Goal: Book appointment/travel/reservation

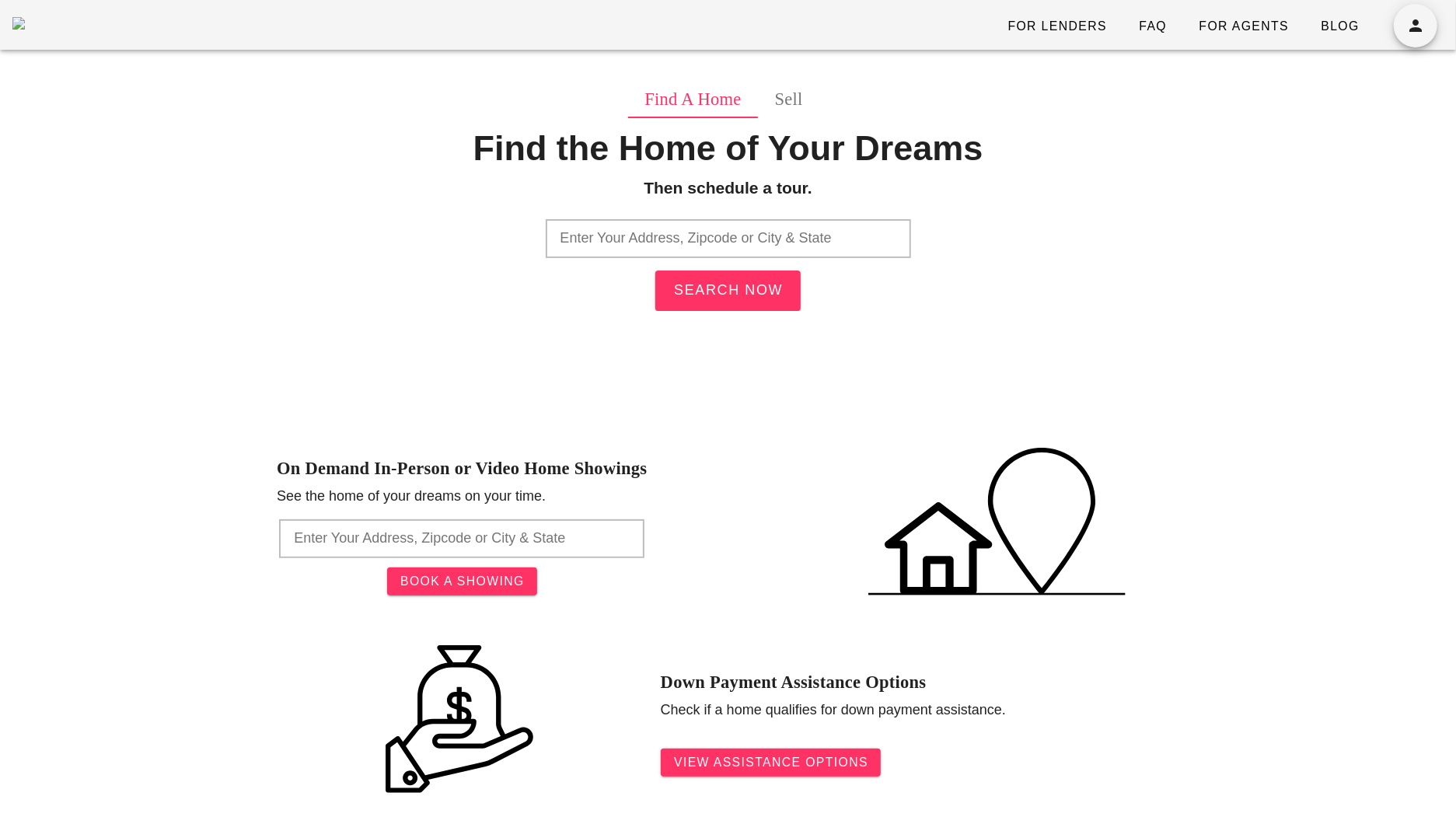
click at [787, 237] on input "text" at bounding box center [728, 238] width 365 height 39
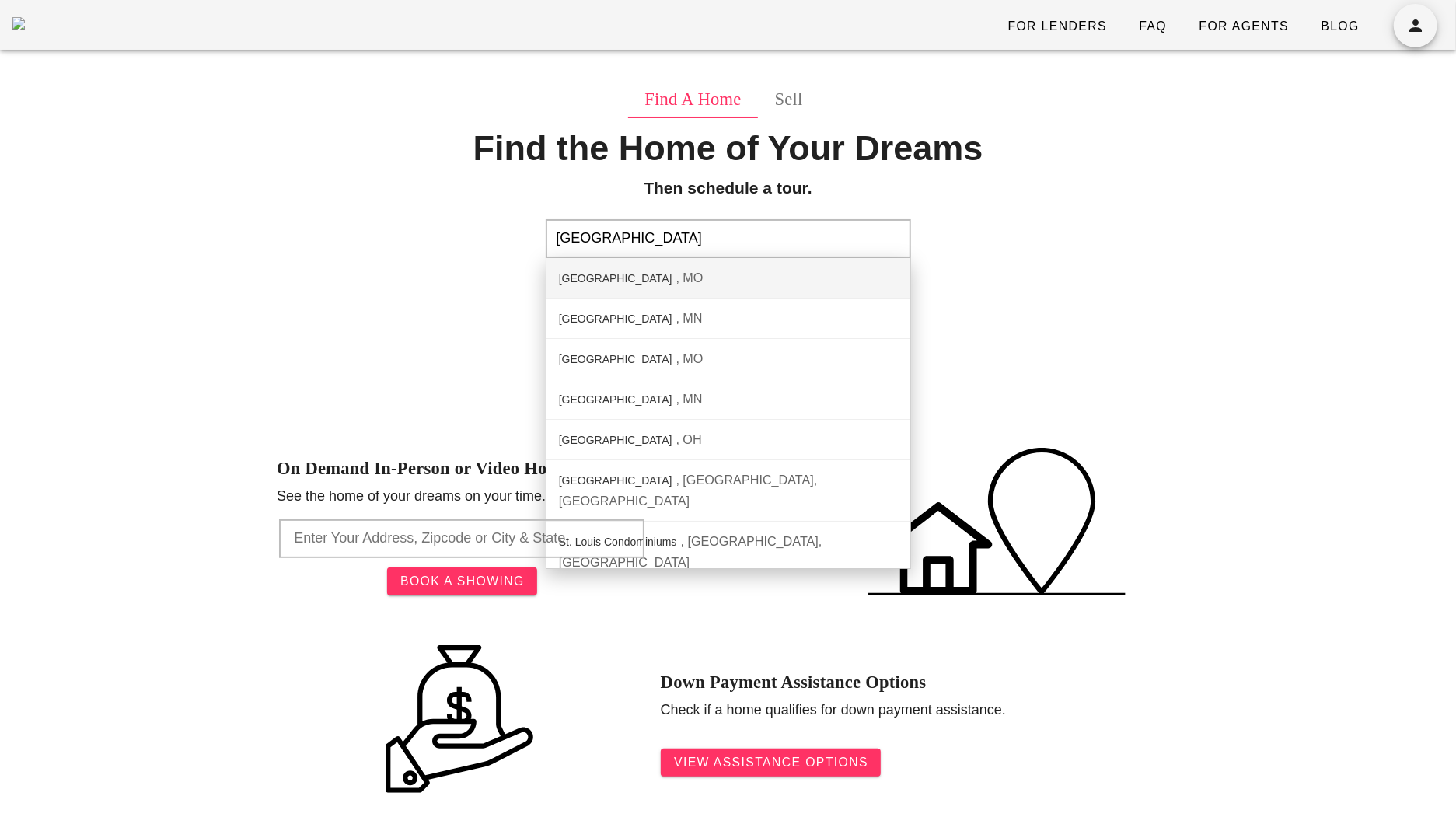
click at [772, 285] on div "St. Louis City MO" at bounding box center [728, 278] width 364 height 40
type input "St. Louis City, MO"
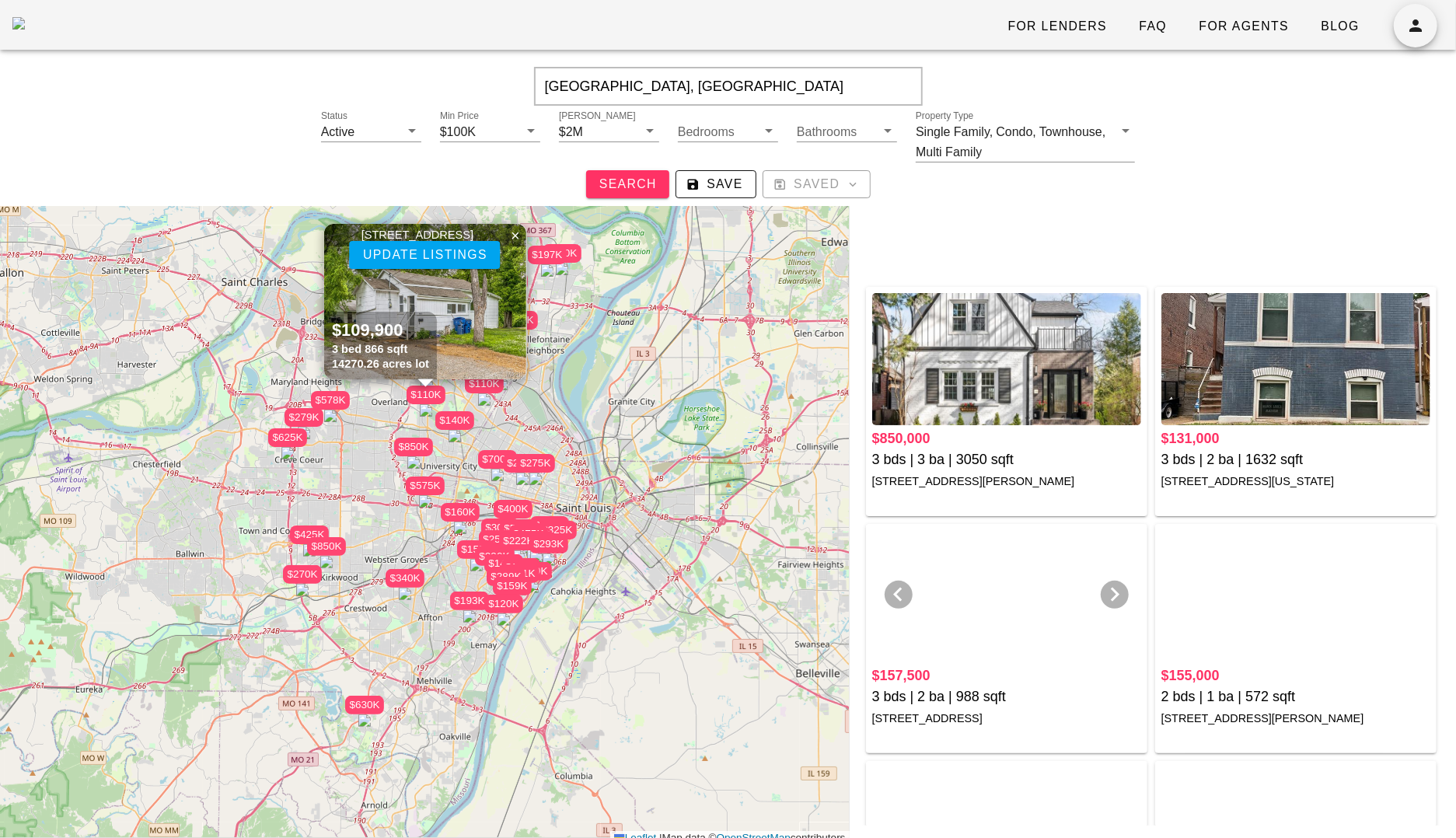
click at [971, 595] on div at bounding box center [1007, 596] width 269 height 132
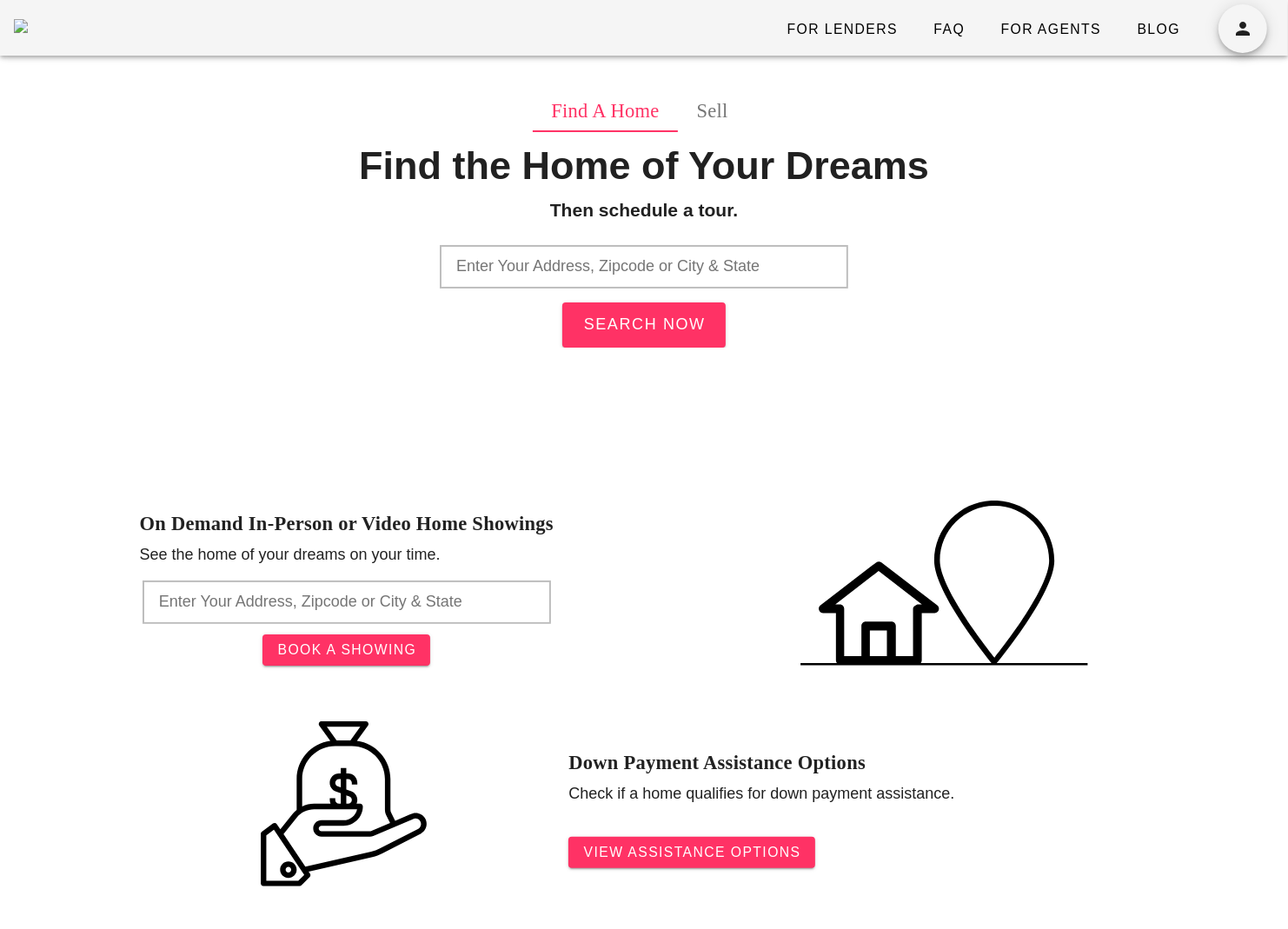
click at [635, 280] on input "text" at bounding box center [644, 267] width 408 height 44
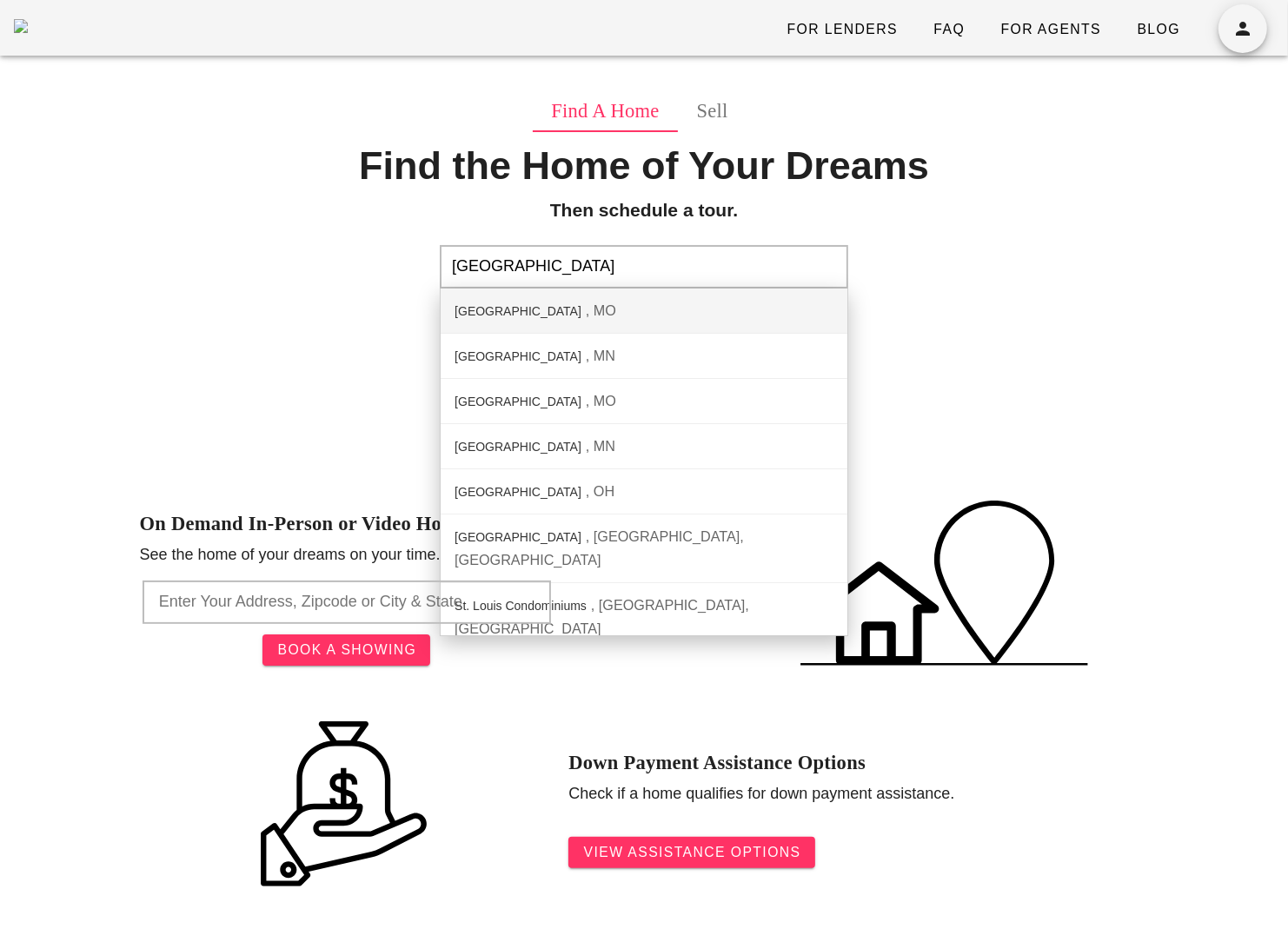
click at [595, 305] on div "St. Louis City MO" at bounding box center [643, 311] width 406 height 45
type input "St. Louis City, MO"
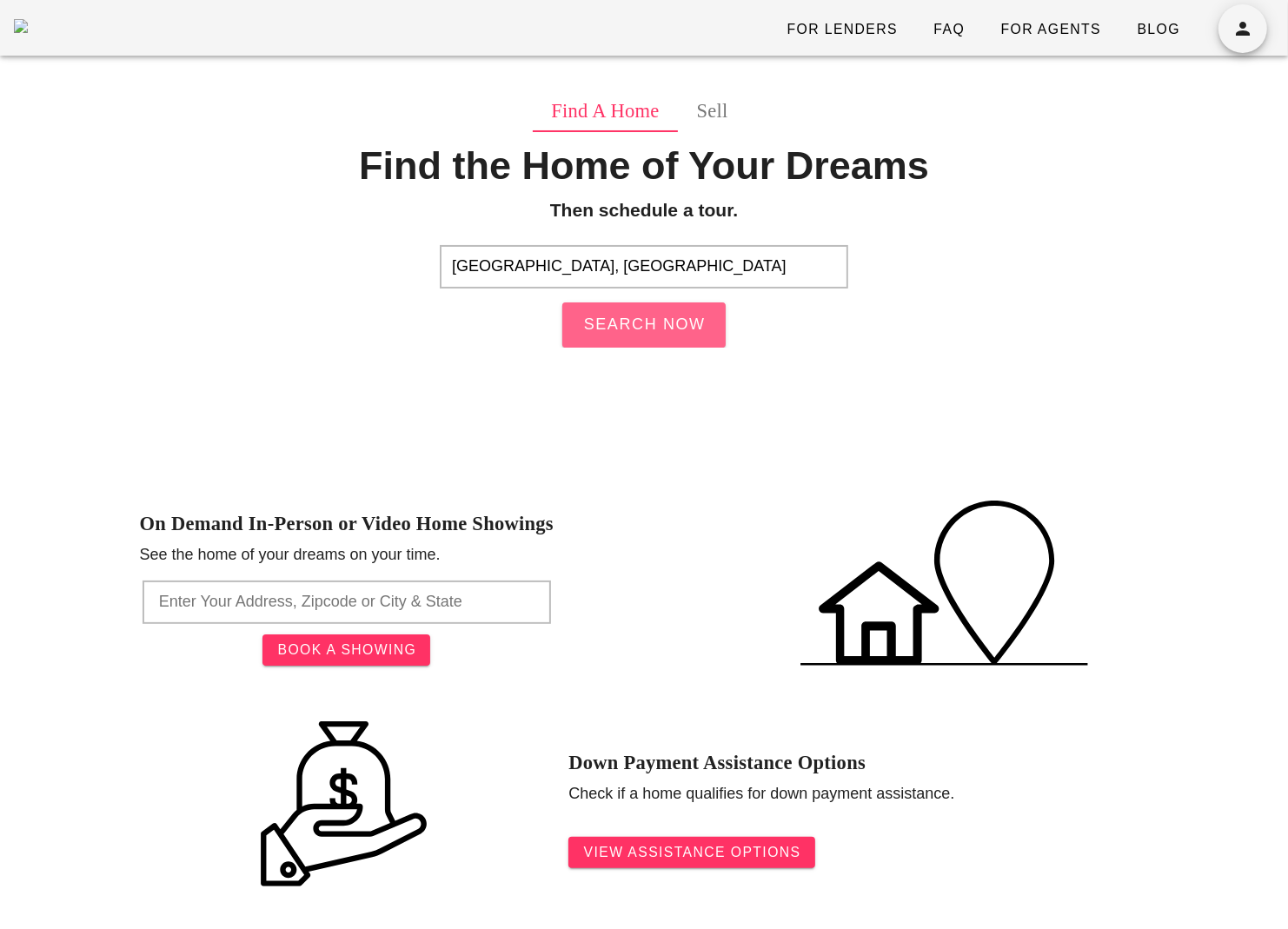
click at [650, 333] on span "Search Now" at bounding box center [644, 324] width 123 height 18
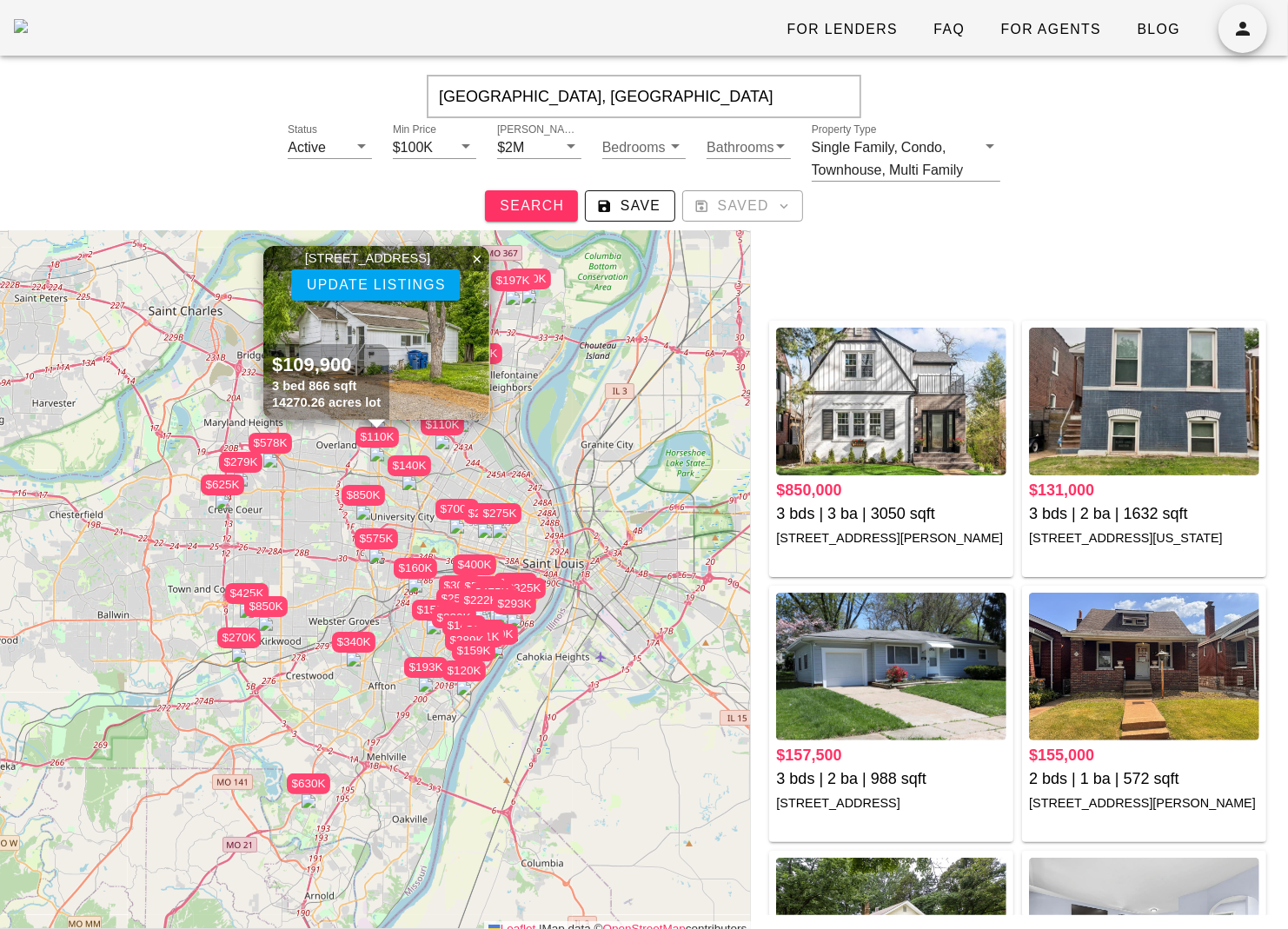
click at [559, 82] on input "St. Louis, MO" at bounding box center [644, 97] width 435 height 44
click at [1010, 166] on div "Property Type Single Family, Condo, Townhouse, Multi Family" at bounding box center [905, 164] width 209 height 79
click at [882, 388] on div at bounding box center [892, 402] width 230 height 148
